Goal: Information Seeking & Learning: Learn about a topic

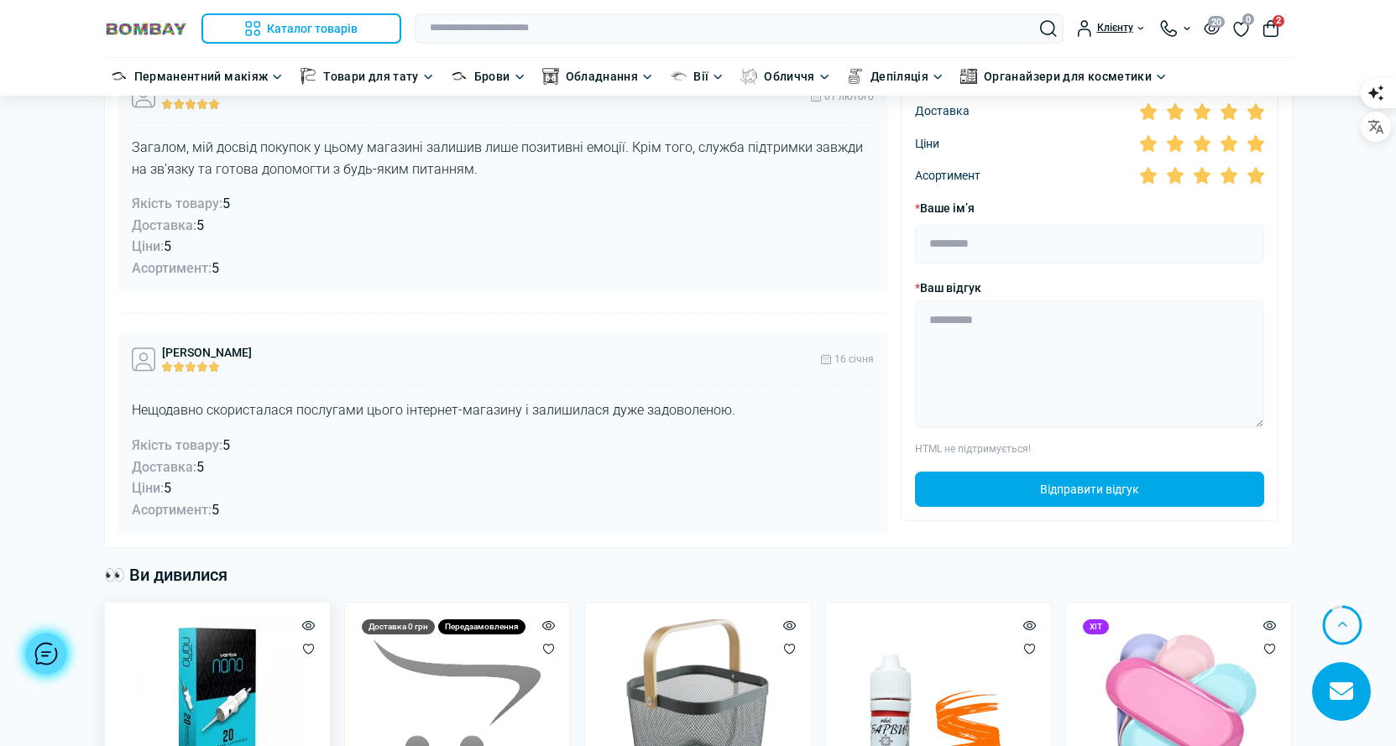
scroll to position [4784, 0]
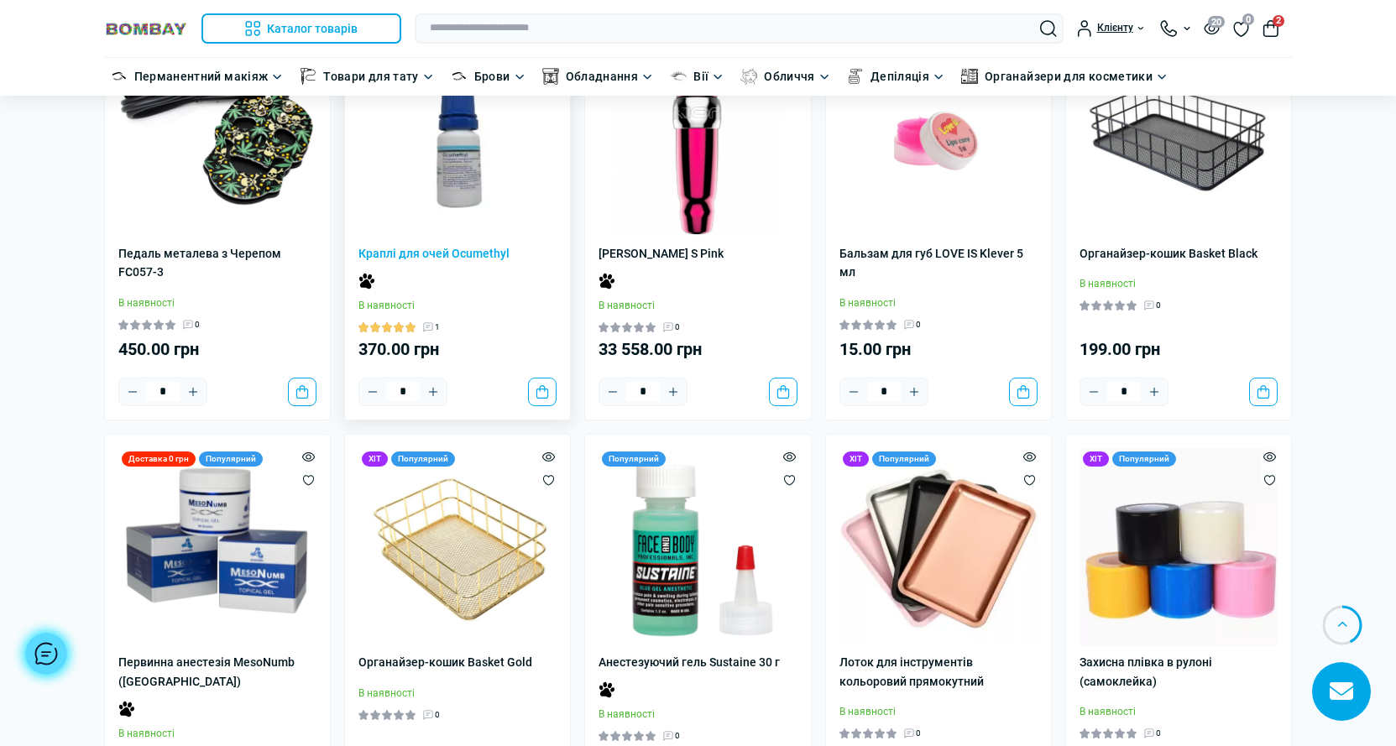
scroll to position [2182, 0]
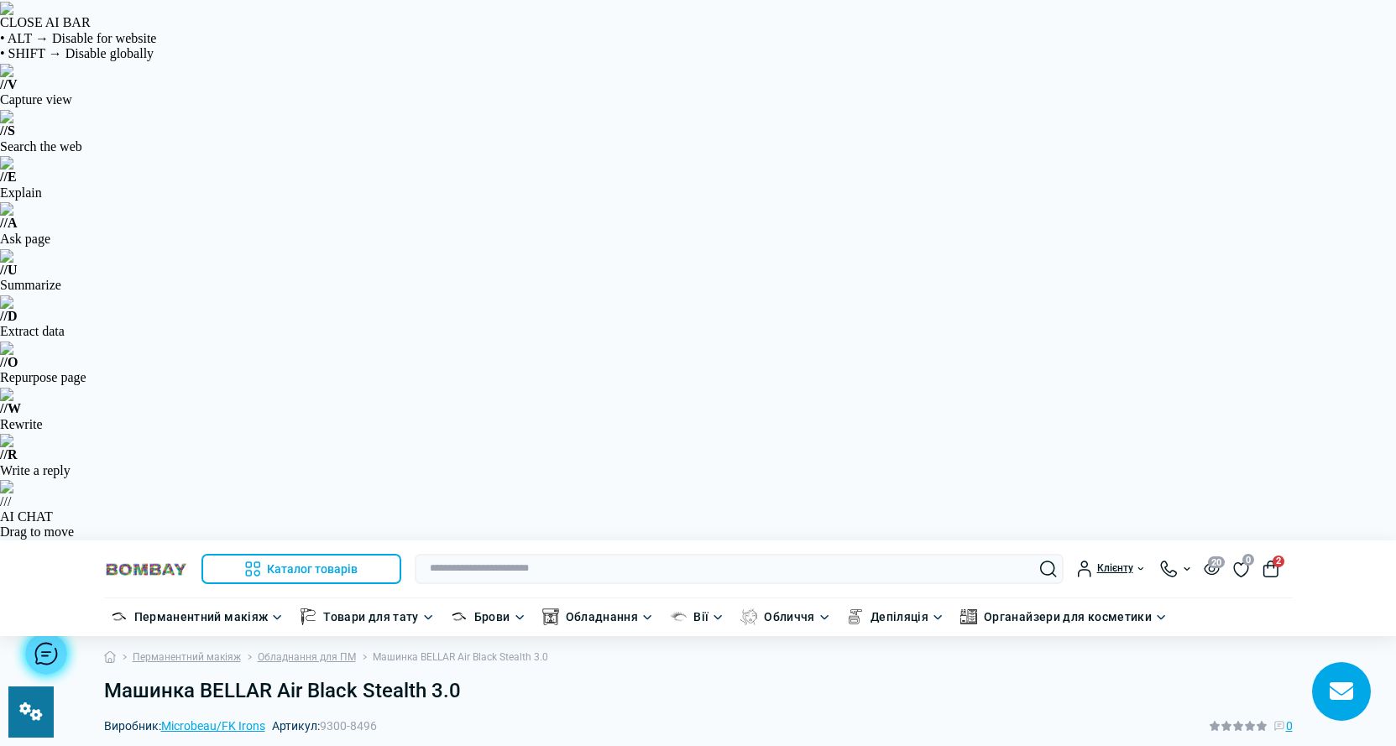
click at [51, 643] on div at bounding box center [46, 654] width 42 height 42
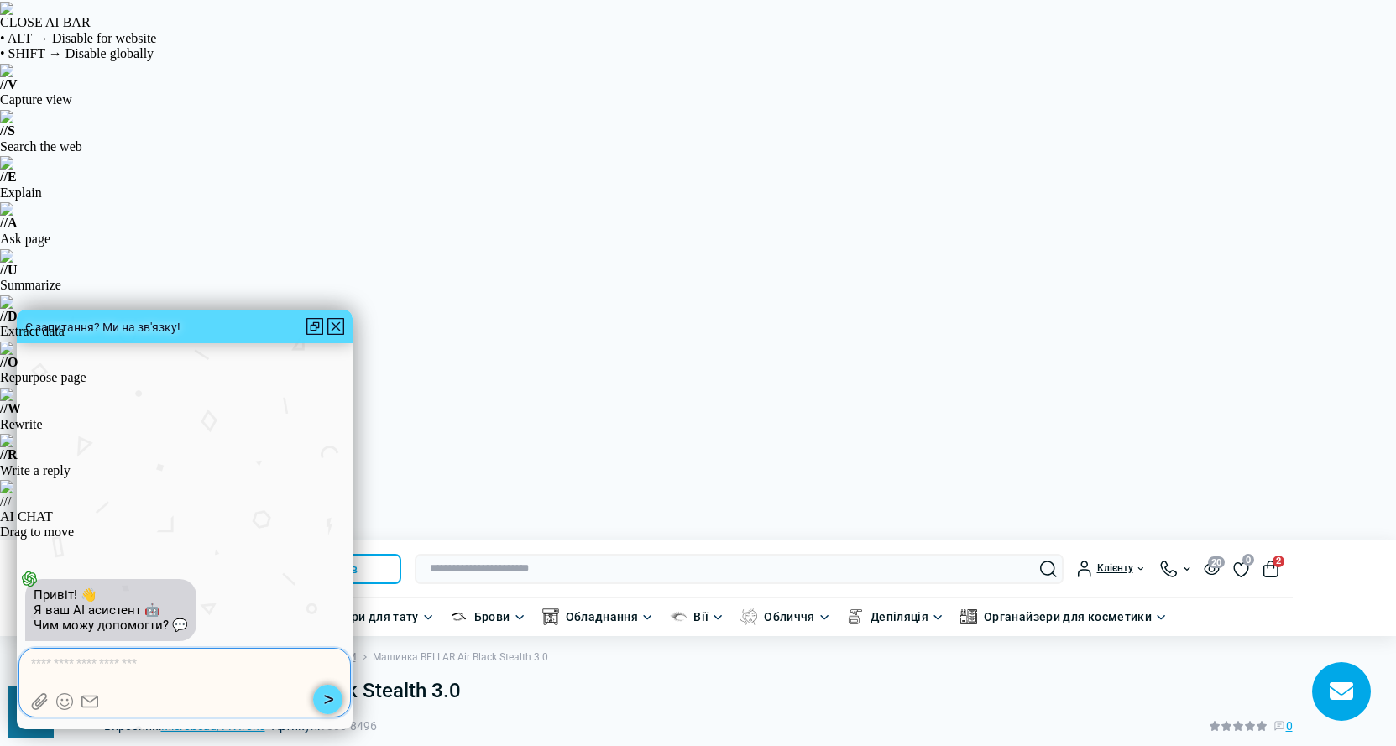
click at [115, 670] on textarea at bounding box center [185, 664] width 308 height 17
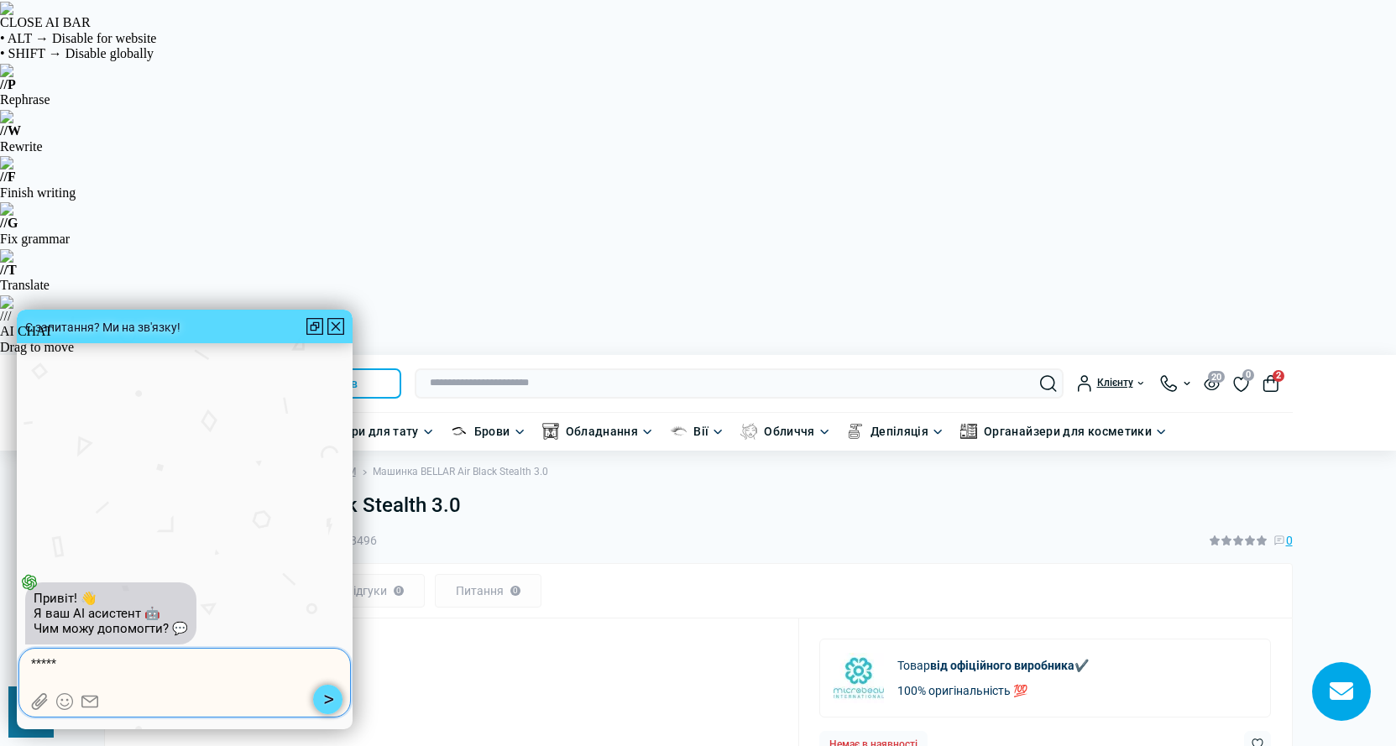
type textarea "******"
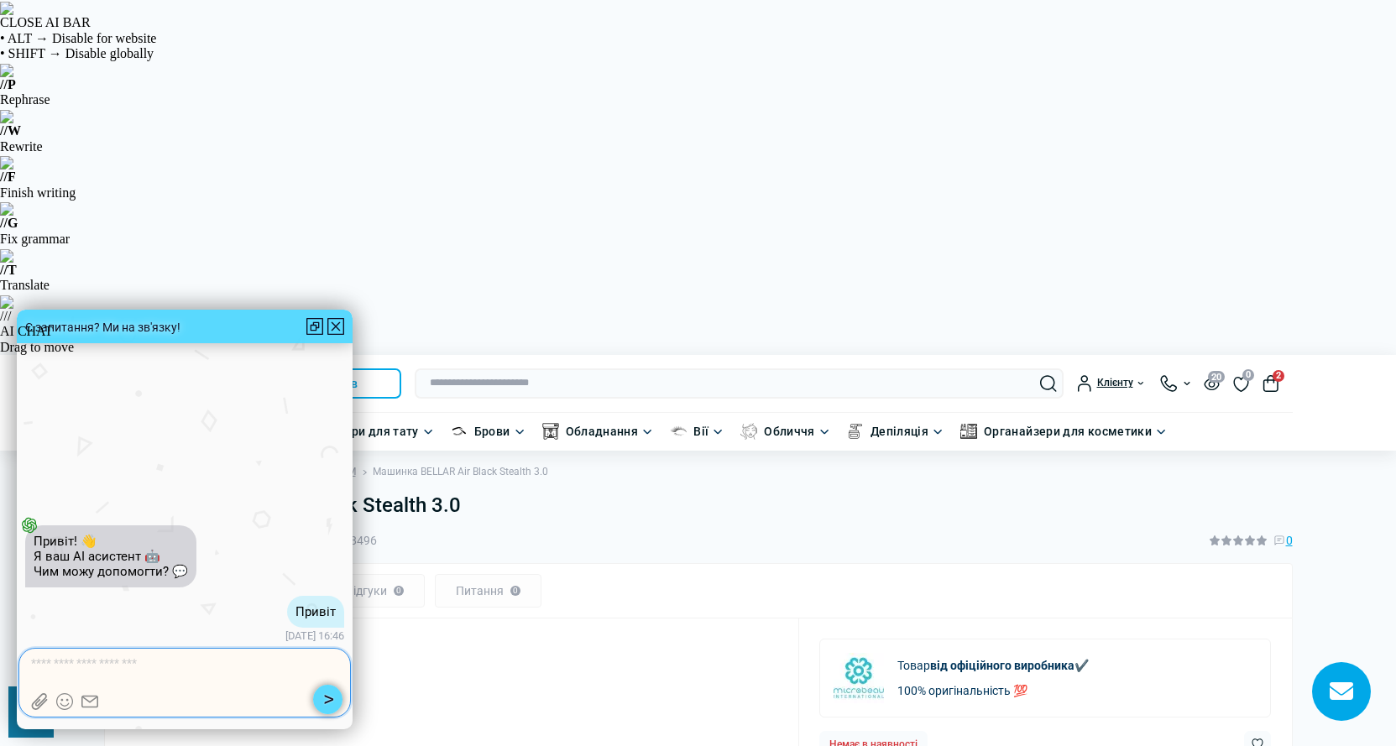
scroll to position [420, 0]
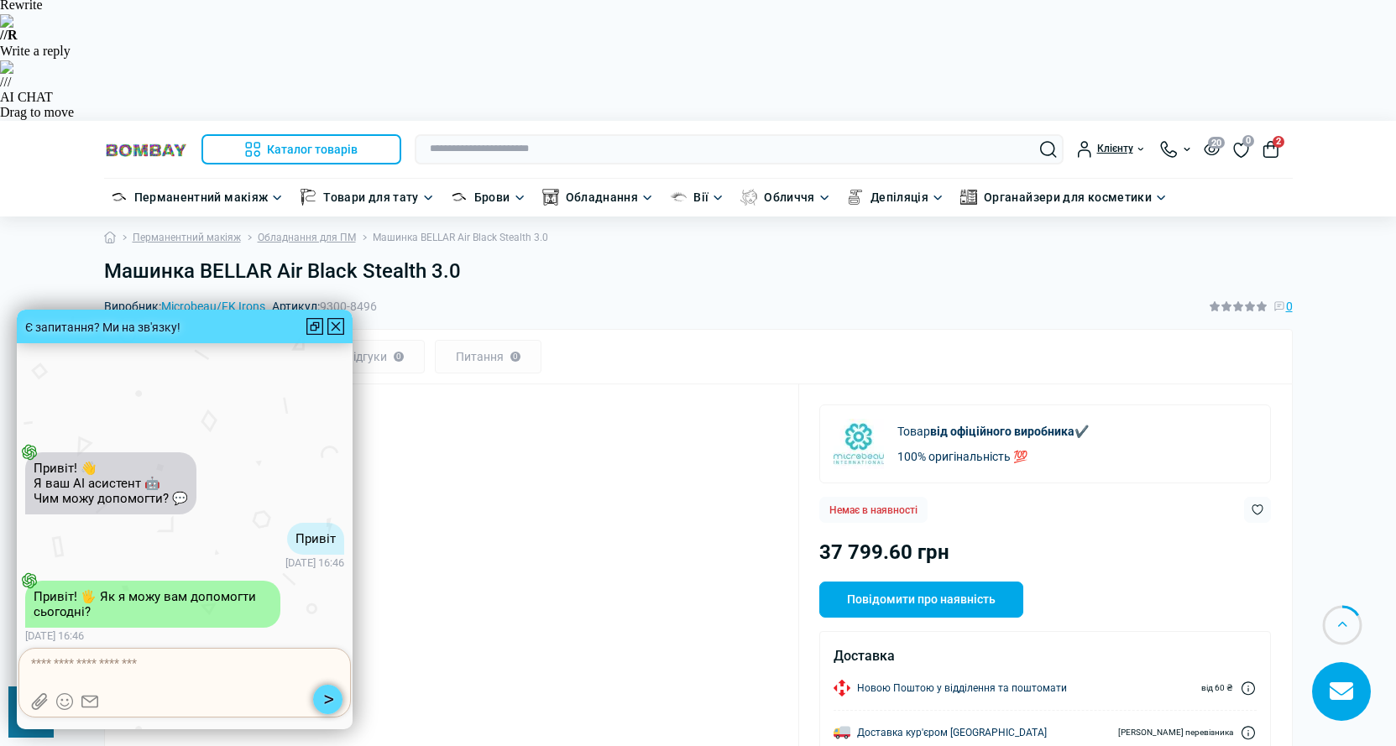
click at [112, 652] on div "👎🏼 👍🏼 🙏 😀 😆 😂 🤣 😊 😘 😚 😛 😜 😎 🥳 😏 😒 😖 😩 😳 😡 😨 🥱 🤧 🤢 🤮 💩 🤡 🗿" at bounding box center [184, 683] width 333 height 70
click at [120, 666] on textarea at bounding box center [185, 664] width 308 height 17
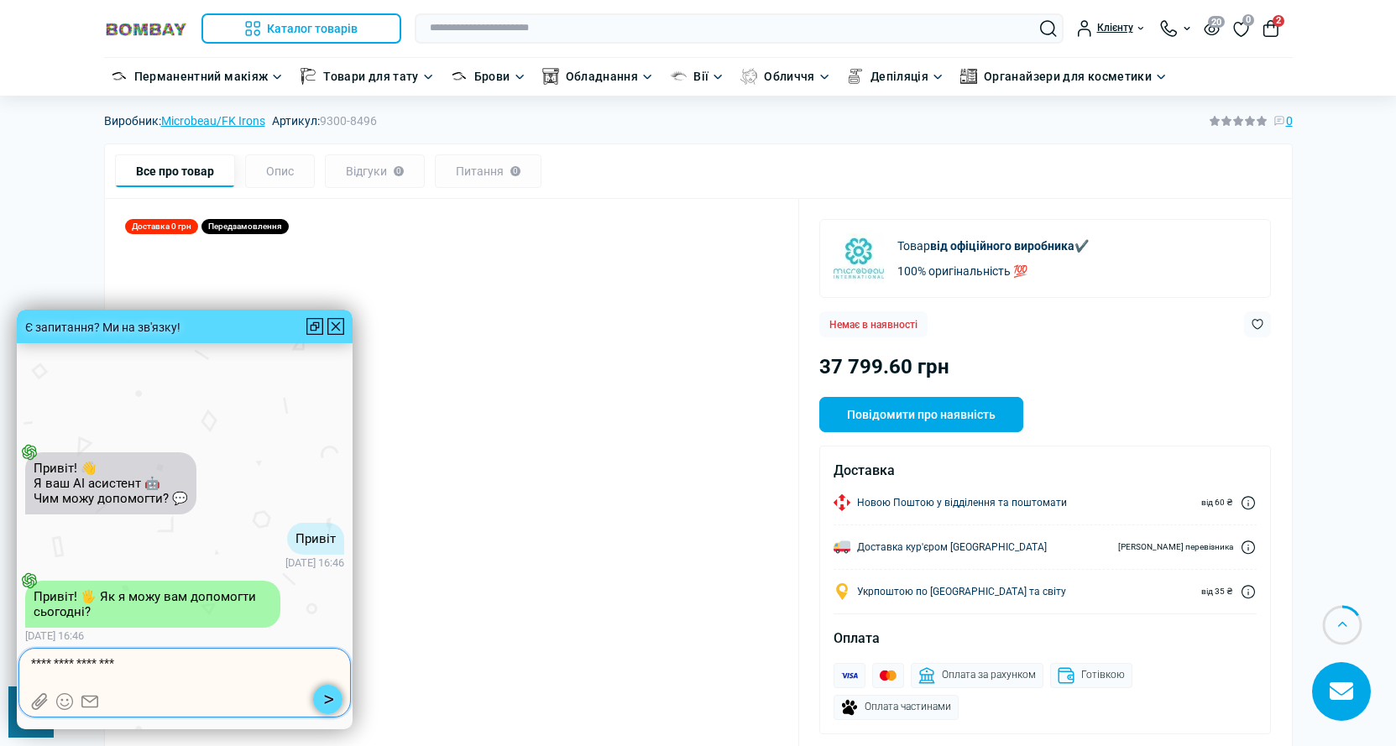
type textarea "**********"
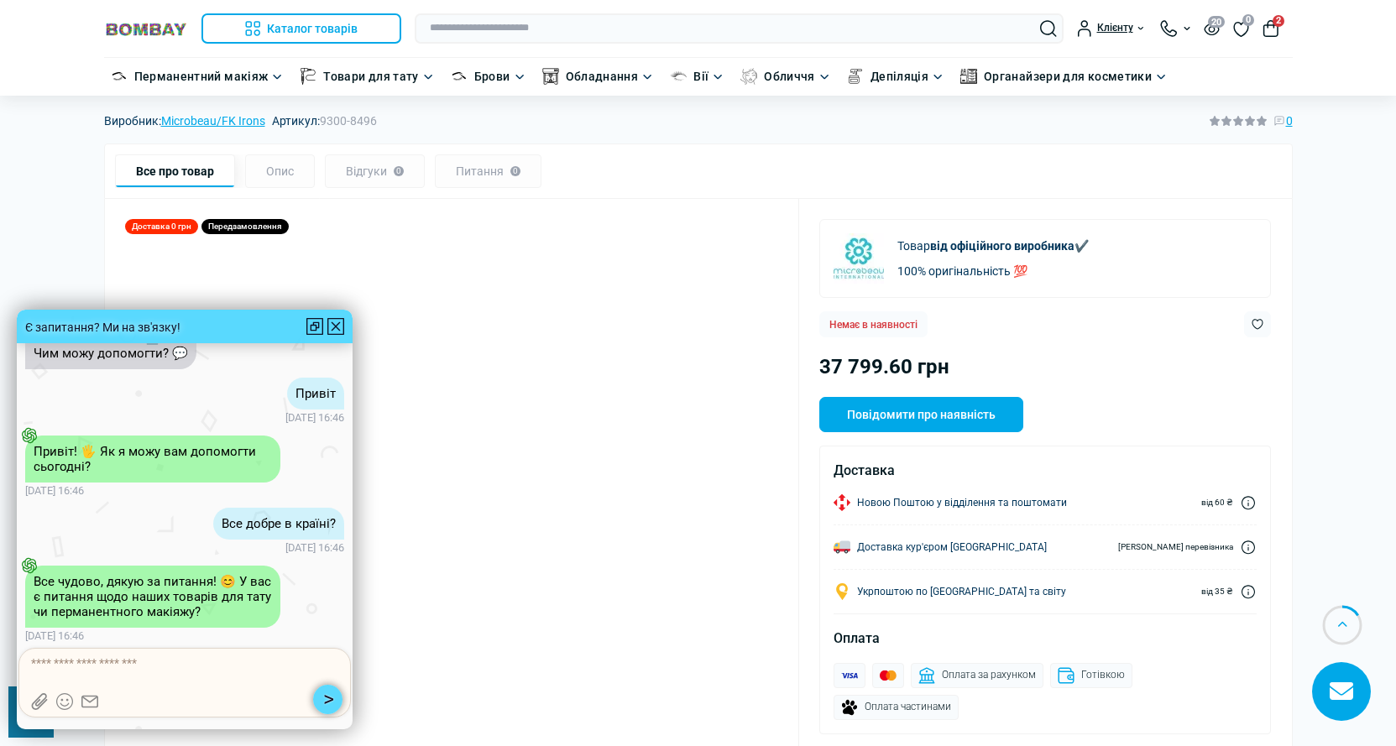
scroll to position [1, 0]
click at [332, 319] on div at bounding box center [335, 326] width 17 height 17
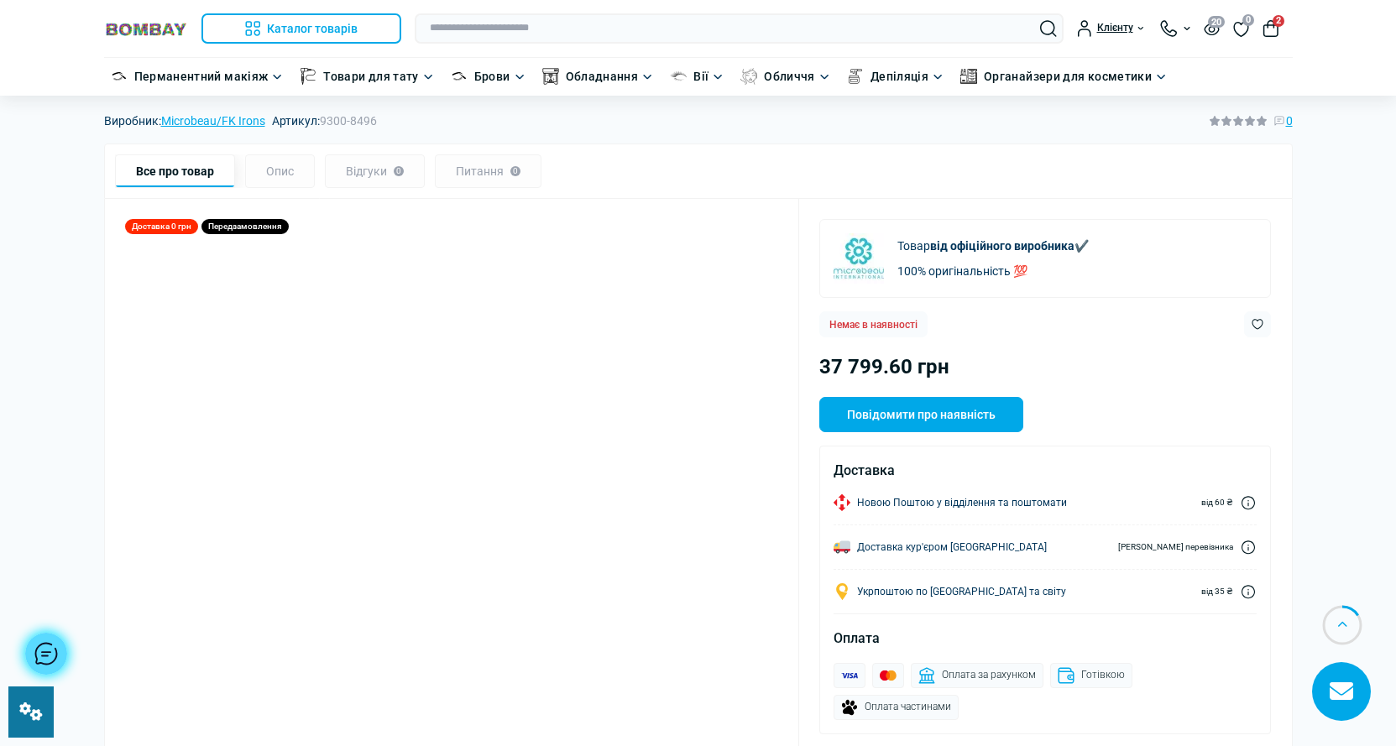
drag, startPoint x: 136, startPoint y: 37, endPoint x: 159, endPoint y: 4, distance: 39.8
click at [136, 37] on img at bounding box center [146, 29] width 84 height 16
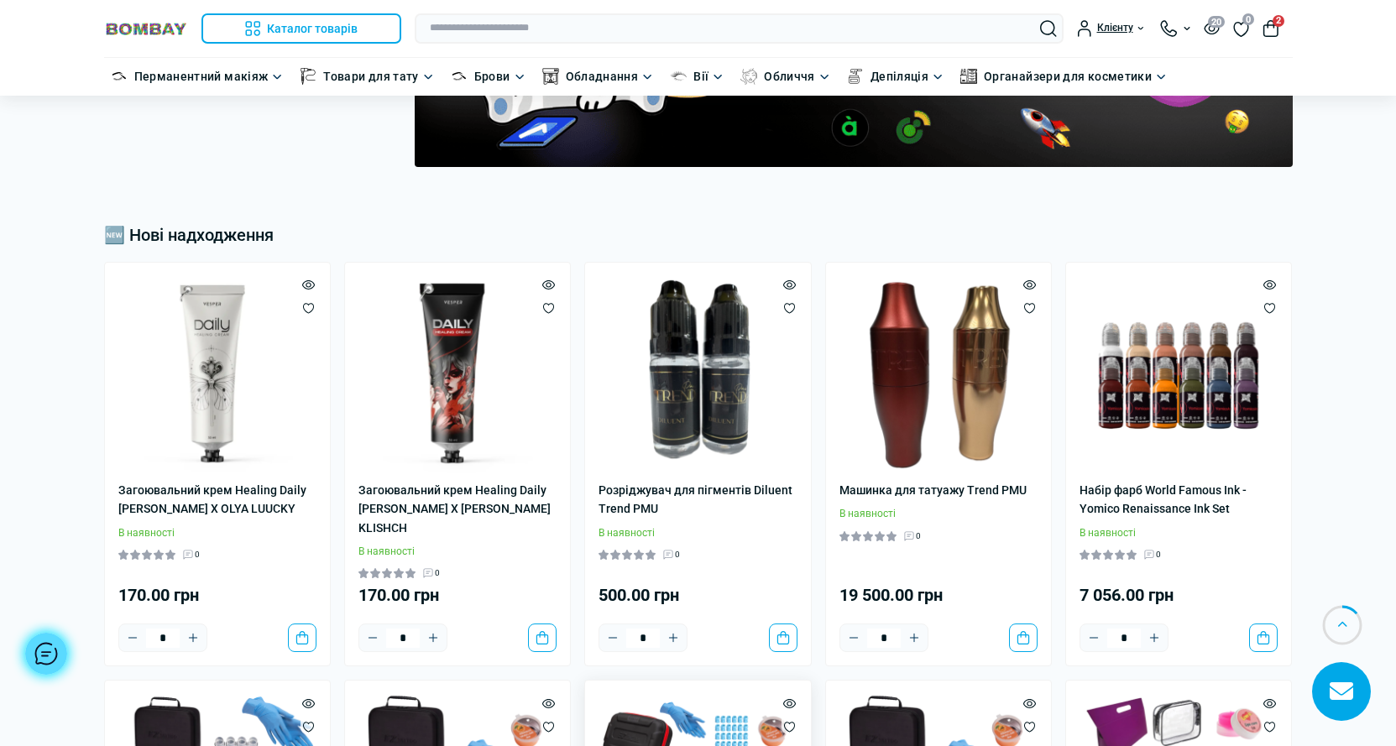
scroll to position [839, 0]
